Goal: Use online tool/utility

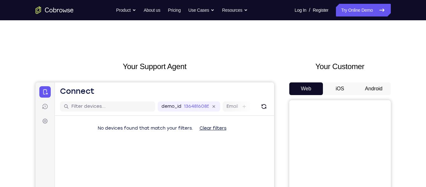
click at [364, 91] on button "Android" at bounding box center [374, 88] width 34 height 13
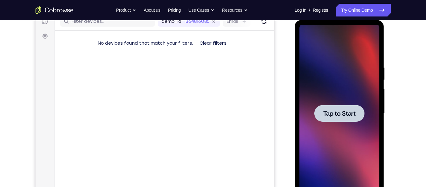
scroll to position [85, 0]
click at [340, 102] on div at bounding box center [339, 112] width 80 height 177
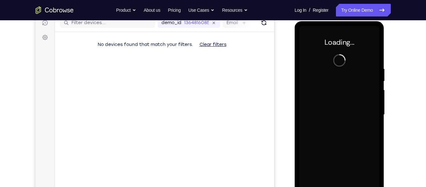
scroll to position [83, 0]
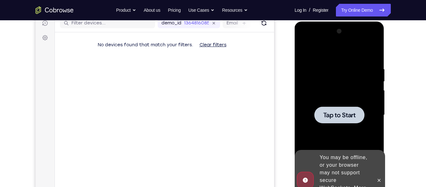
click at [331, 69] on div at bounding box center [339, 114] width 80 height 177
click at [340, 90] on div at bounding box center [339, 114] width 80 height 177
click at [380, 178] on icon at bounding box center [378, 180] width 5 height 5
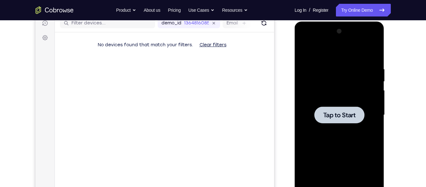
click at [337, 112] on span "Tap to Start" at bounding box center [339, 115] width 32 height 6
click at [307, 90] on div at bounding box center [339, 114] width 80 height 177
click at [347, 12] on link "Try Online Demo" at bounding box center [363, 10] width 55 height 13
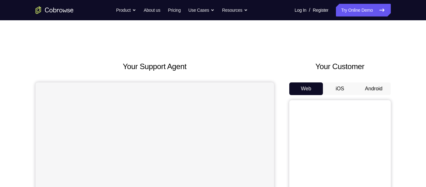
click at [363, 89] on button "Android" at bounding box center [374, 88] width 34 height 13
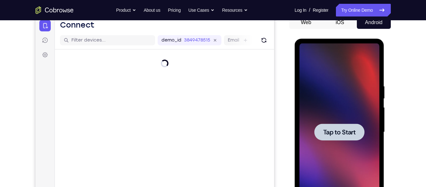
click at [364, 69] on div at bounding box center [339, 131] width 80 height 177
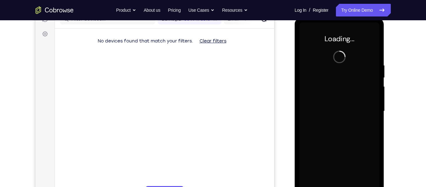
scroll to position [83, 0]
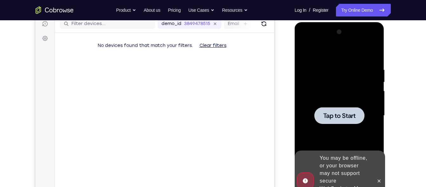
click at [358, 99] on div at bounding box center [339, 115] width 80 height 177
click at [355, 113] on span "Tap to Start" at bounding box center [339, 116] width 32 height 6
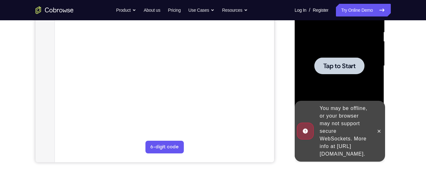
scroll to position [133, 0]
click at [338, 53] on div at bounding box center [339, 65] width 80 height 177
